Goal: Transaction & Acquisition: Purchase product/service

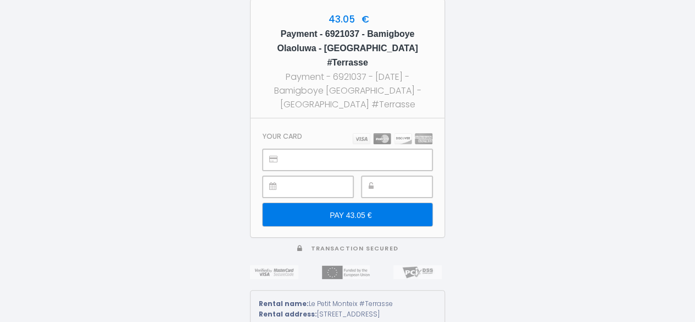
click at [368, 204] on input "PAY 43.05 €" at bounding box center [348, 214] width 170 height 23
click at [359, 203] on input "PAY 43.05 €" at bounding box center [348, 214] width 170 height 23
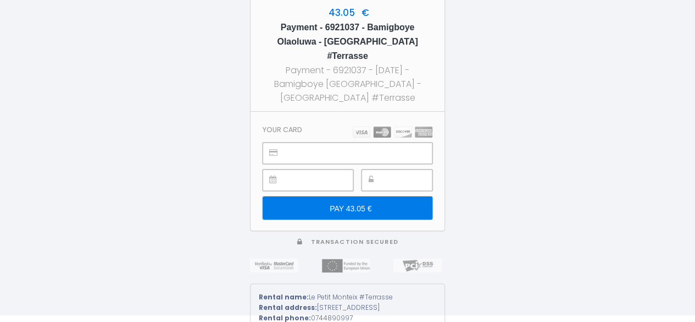
scroll to position [9, 0]
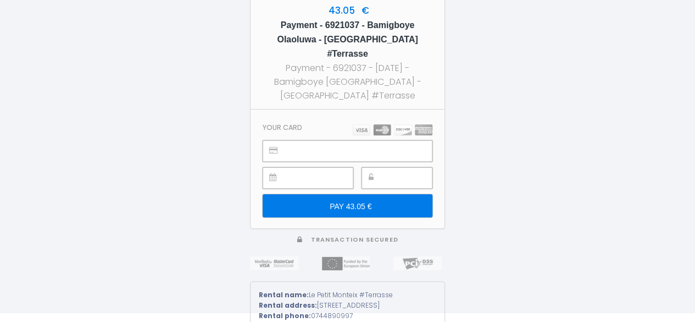
click at [378, 200] on input "PAY 43.05 €" at bounding box center [348, 205] width 170 height 23
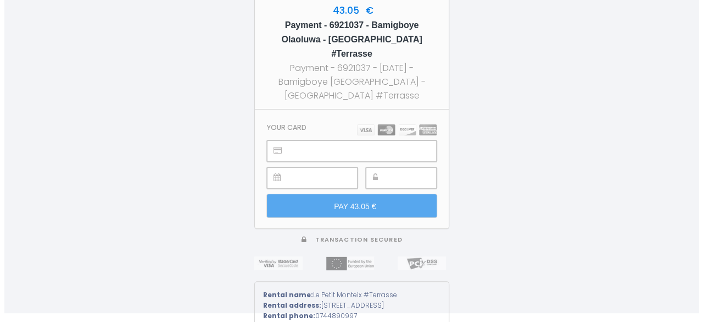
scroll to position [0, 0]
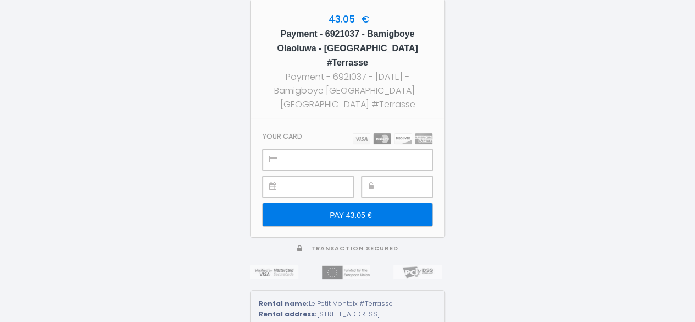
click at [370, 206] on input "PAY 43.05 €" at bounding box center [348, 214] width 170 height 23
